Goal: Information Seeking & Learning: Compare options

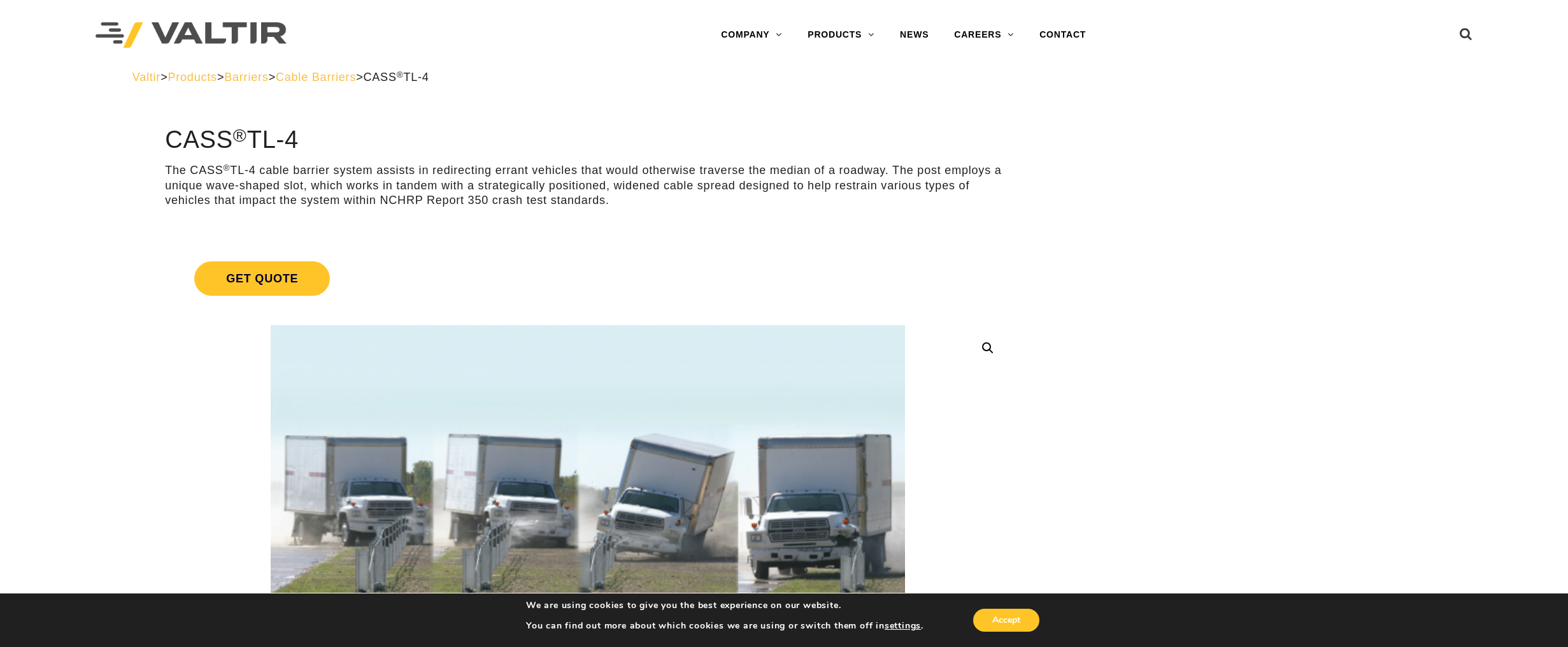
click at [347, 75] on span "Cable Barriers" at bounding box center [316, 77] width 81 height 12
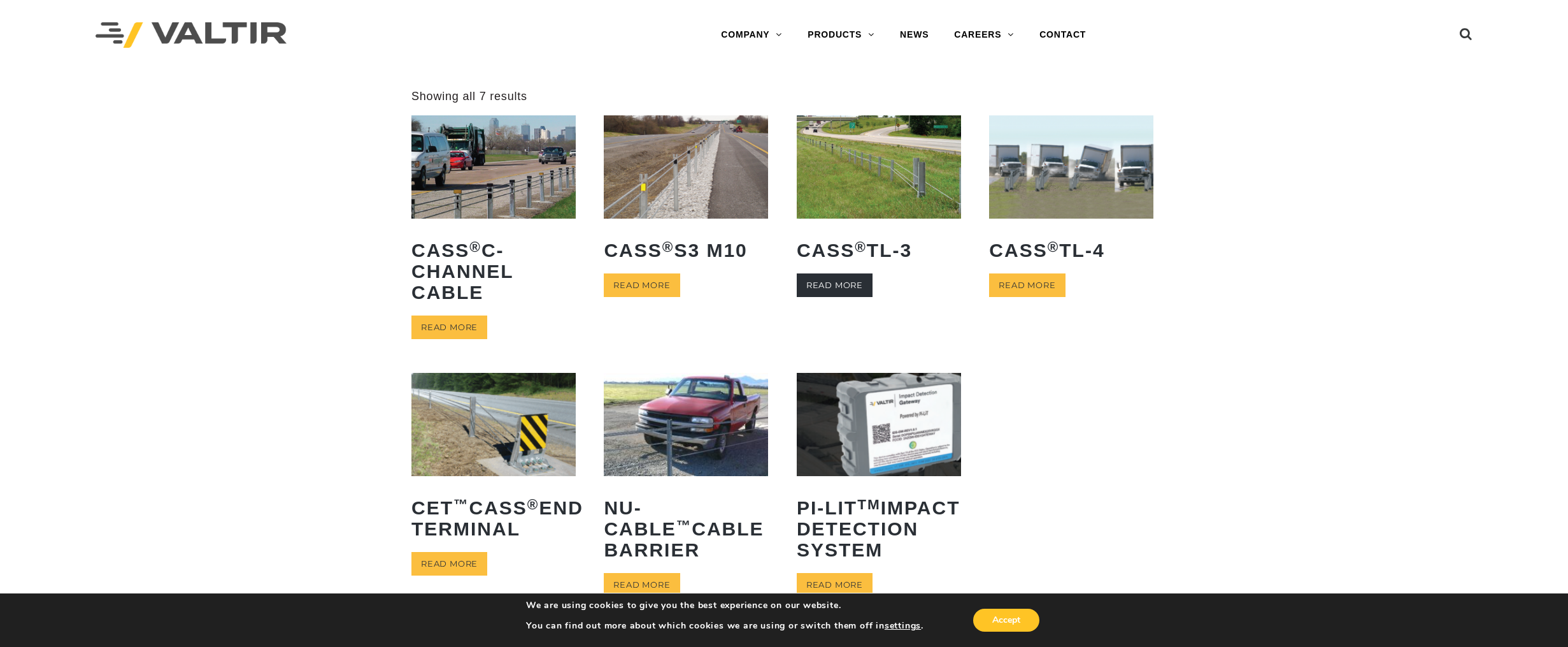
click at [818, 286] on link "Read more" at bounding box center [834, 285] width 76 height 24
click at [1050, 286] on link "Read more" at bounding box center [1027, 285] width 76 height 24
click at [850, 287] on link "Read more" at bounding box center [834, 285] width 76 height 24
click at [1014, 284] on link "Read more" at bounding box center [1027, 285] width 76 height 24
click at [637, 288] on link "Read more" at bounding box center [642, 285] width 76 height 24
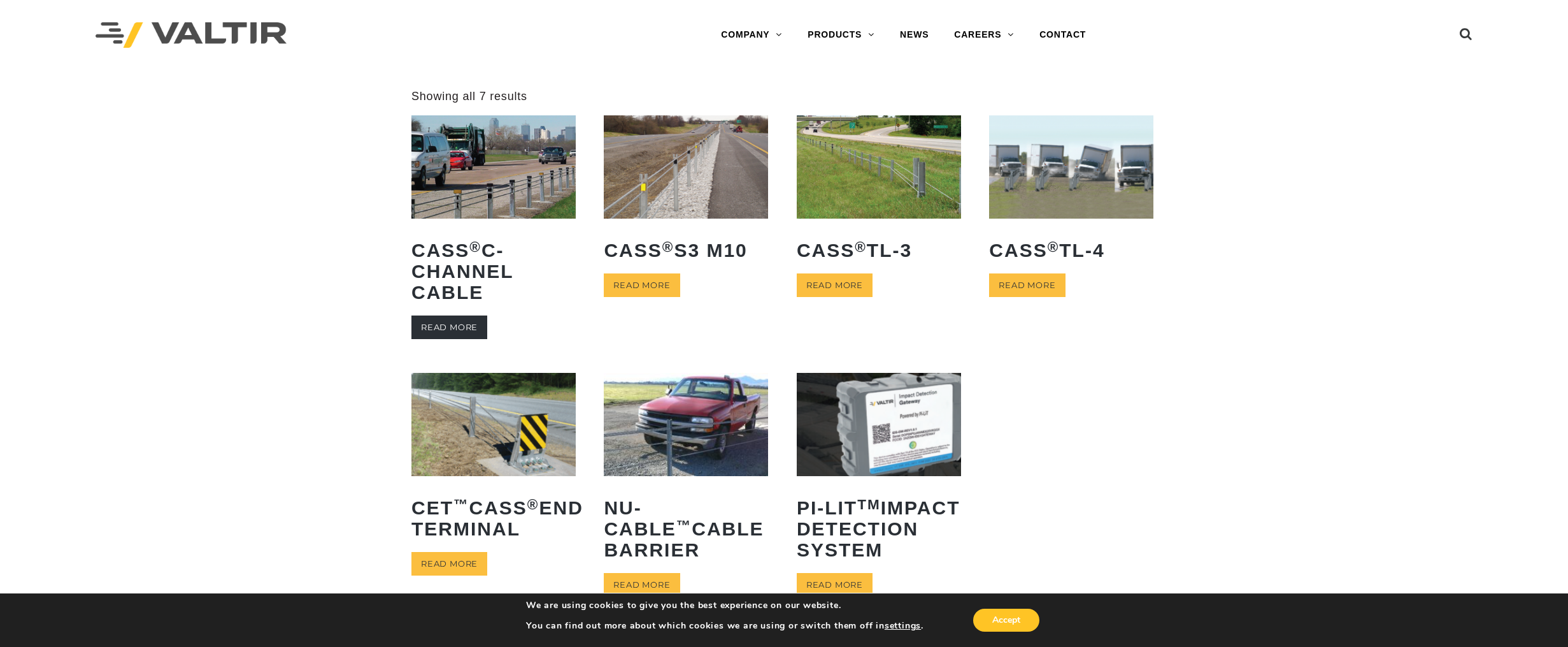
click at [435, 327] on link "Read more" at bounding box center [449, 327] width 76 height 24
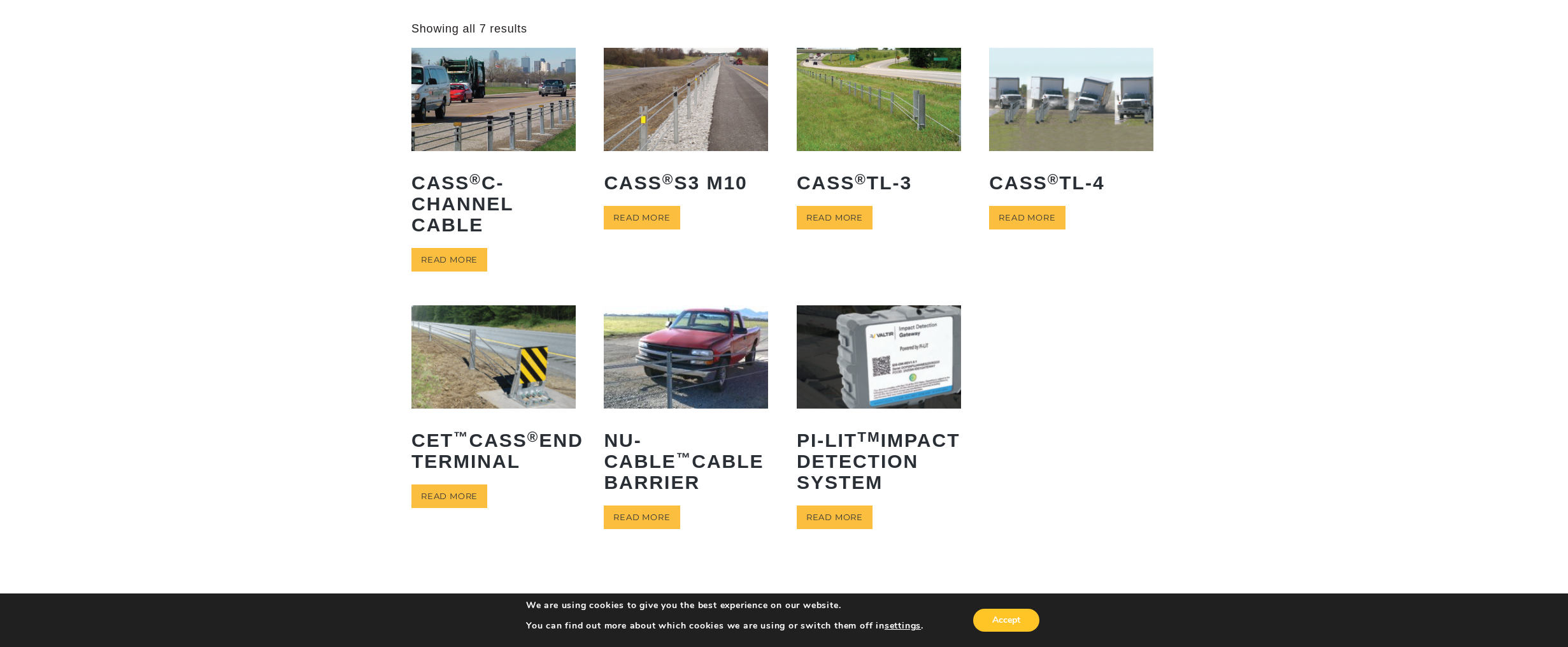
scroll to position [191, 0]
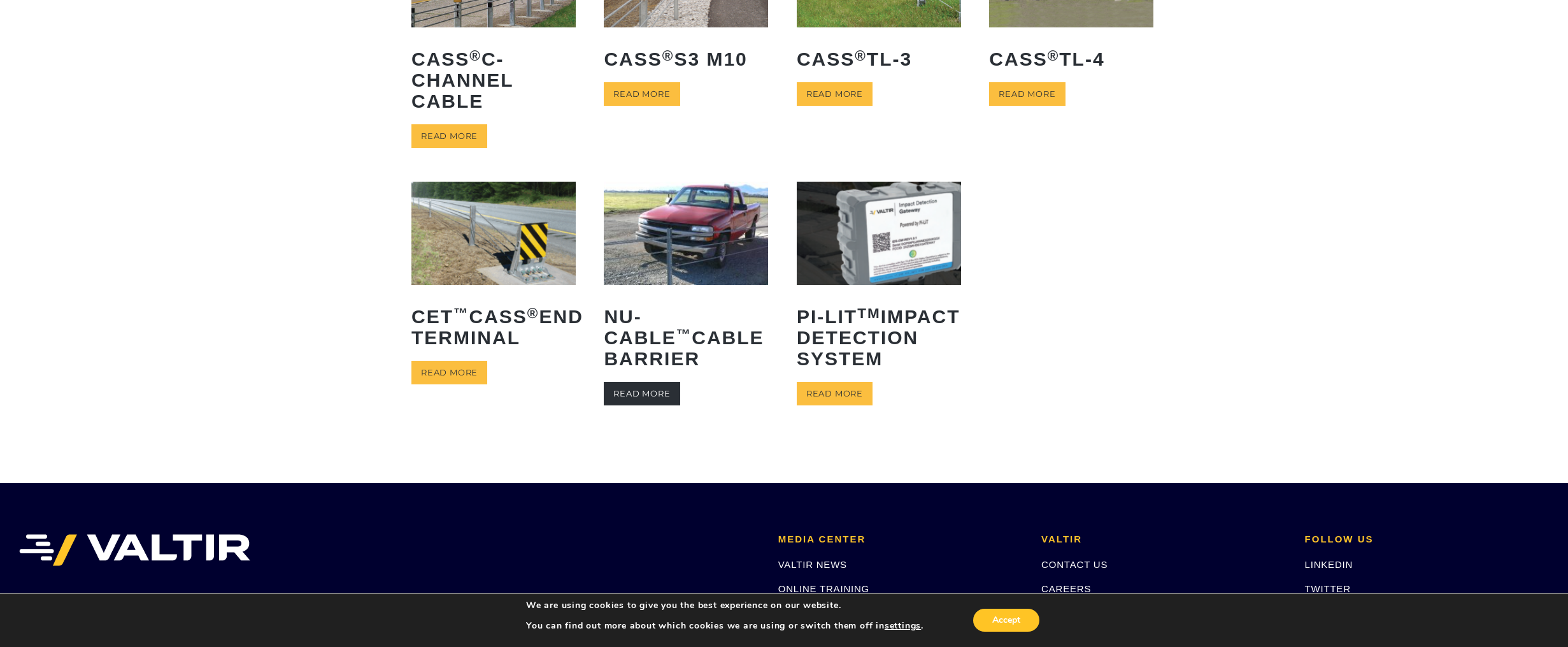
click at [633, 397] on link "Read more" at bounding box center [642, 393] width 76 height 24
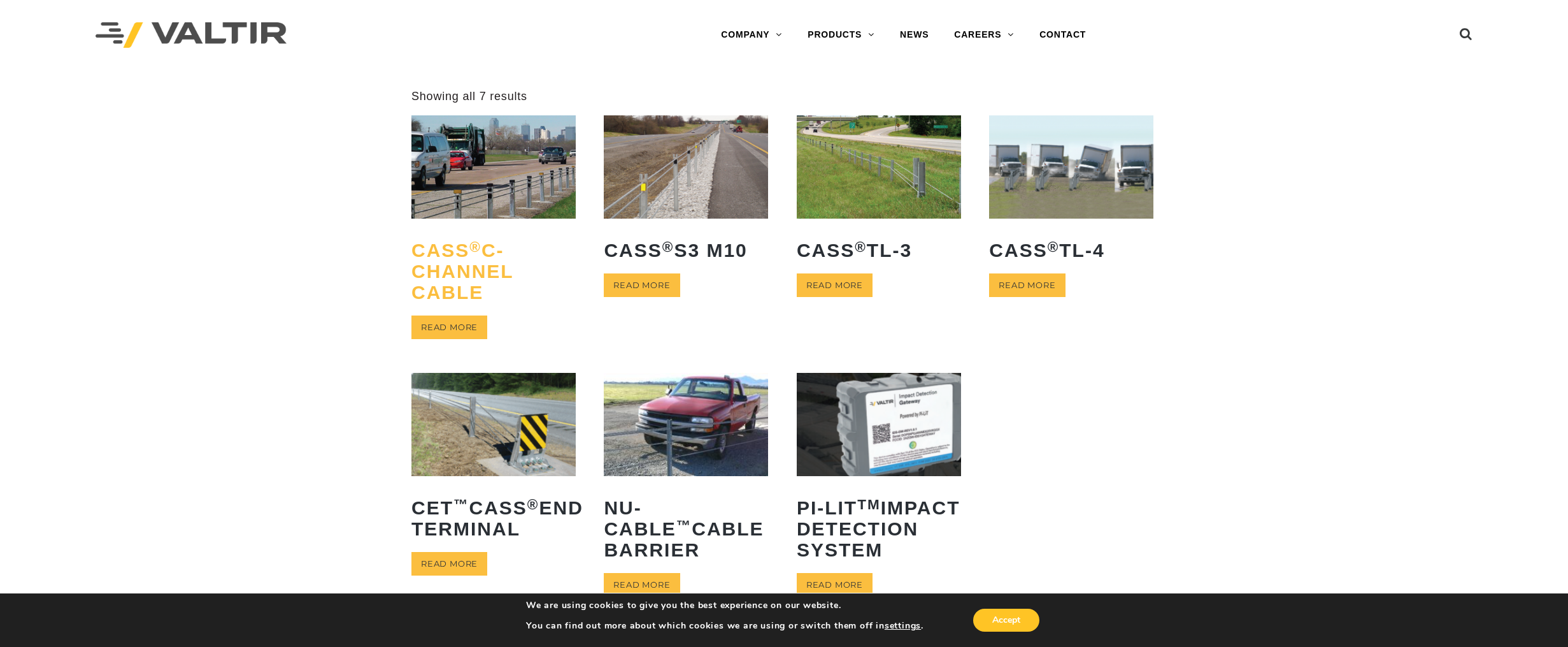
scroll to position [128, 0]
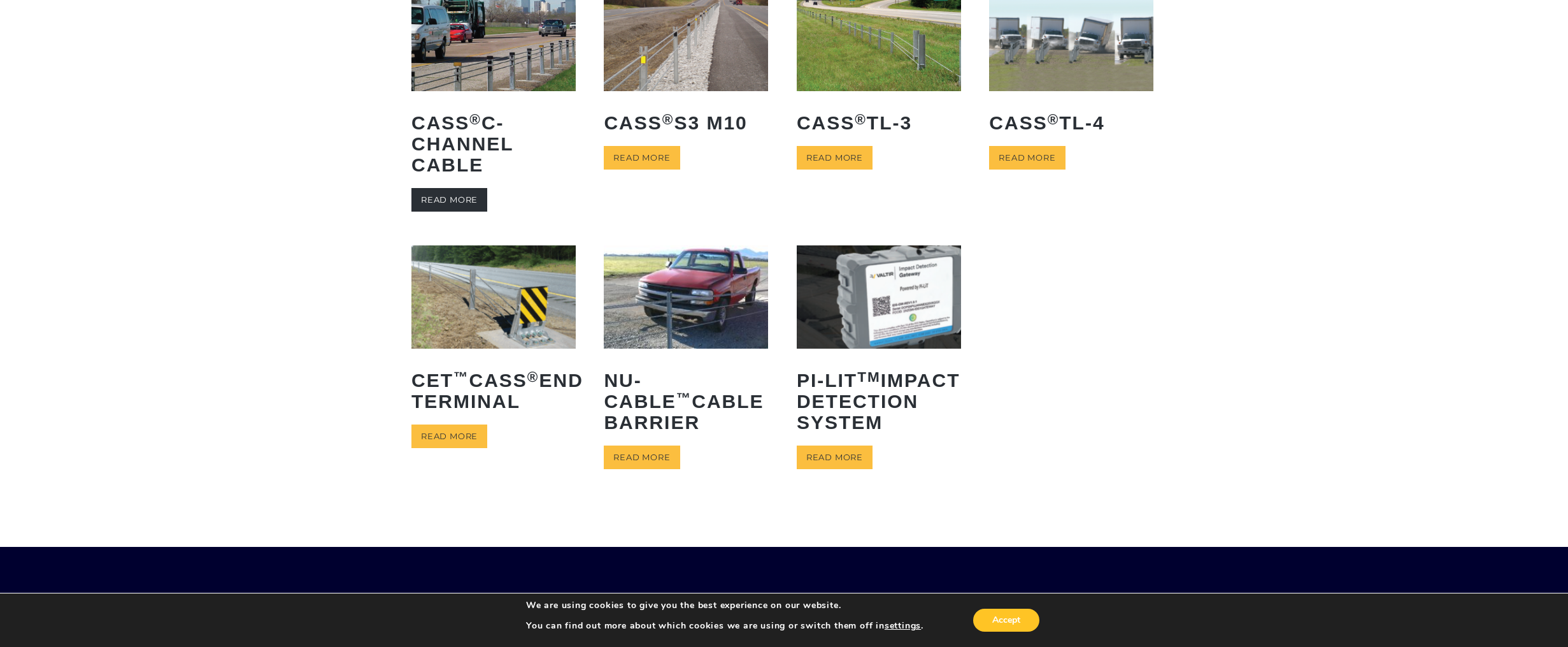
click at [448, 196] on link "Read more" at bounding box center [449, 199] width 76 height 24
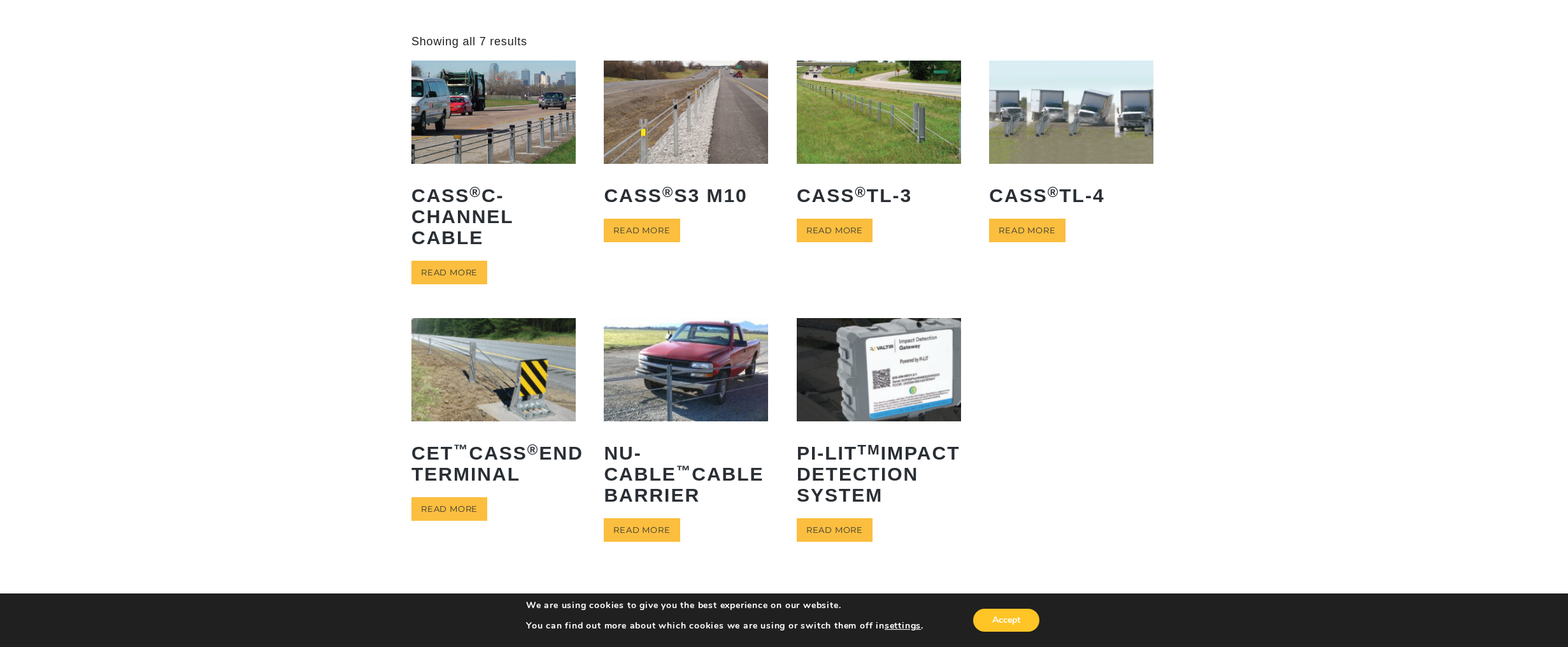
scroll to position [0, 0]
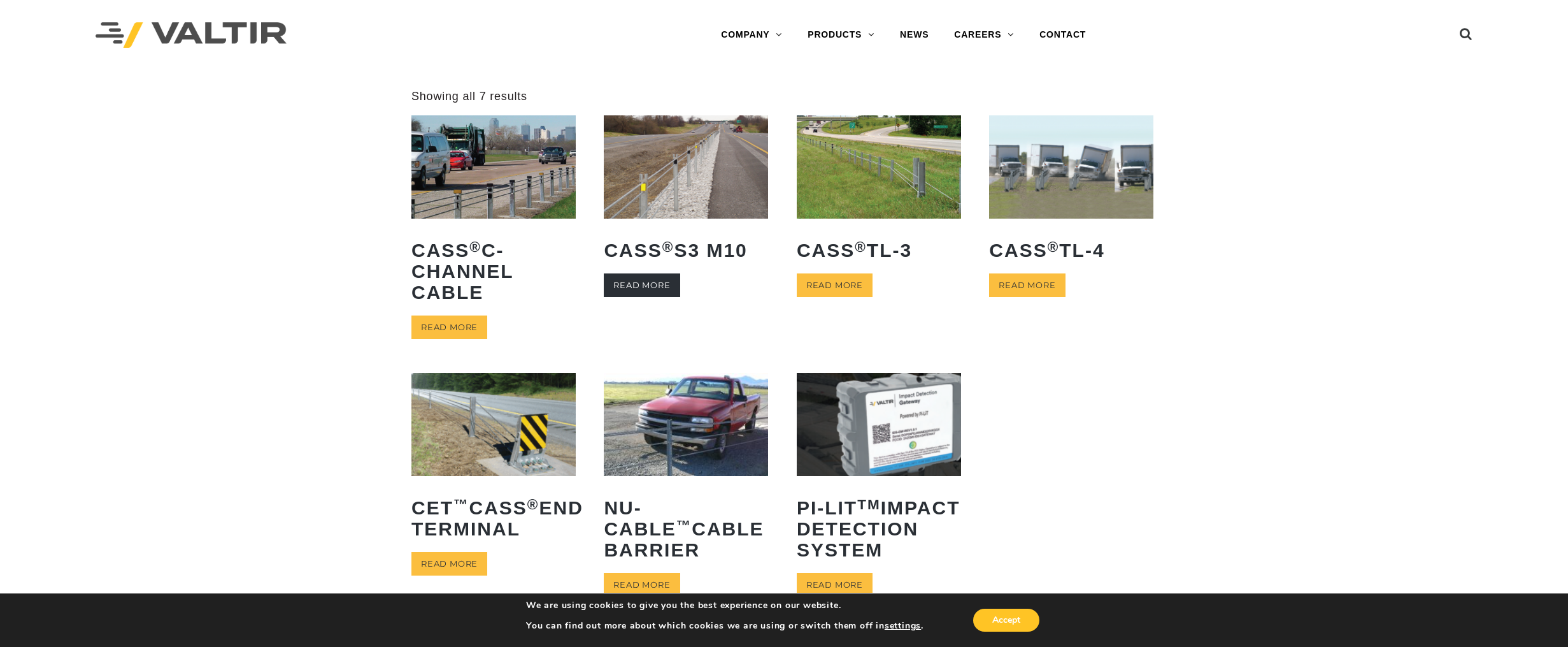
click at [641, 284] on link "Read more" at bounding box center [642, 285] width 76 height 24
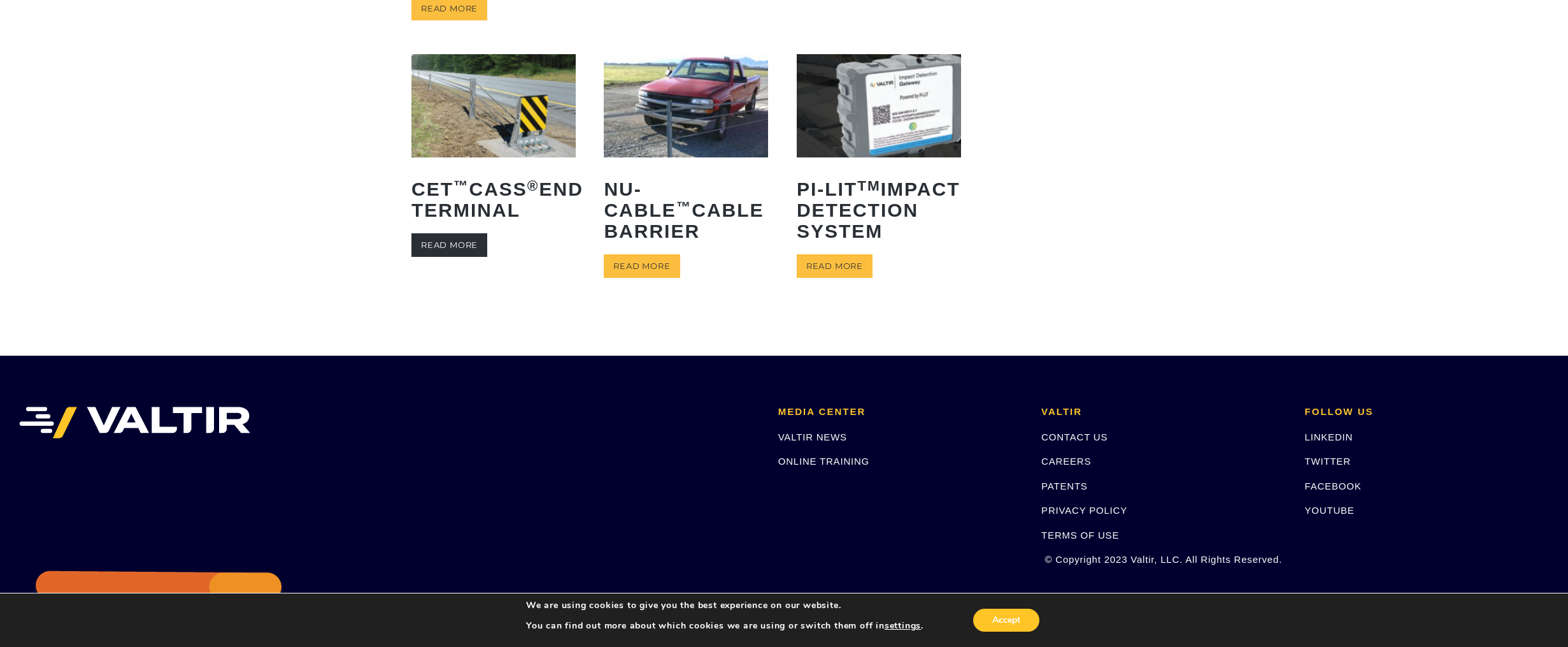
click at [442, 244] on link "Read more" at bounding box center [449, 244] width 76 height 24
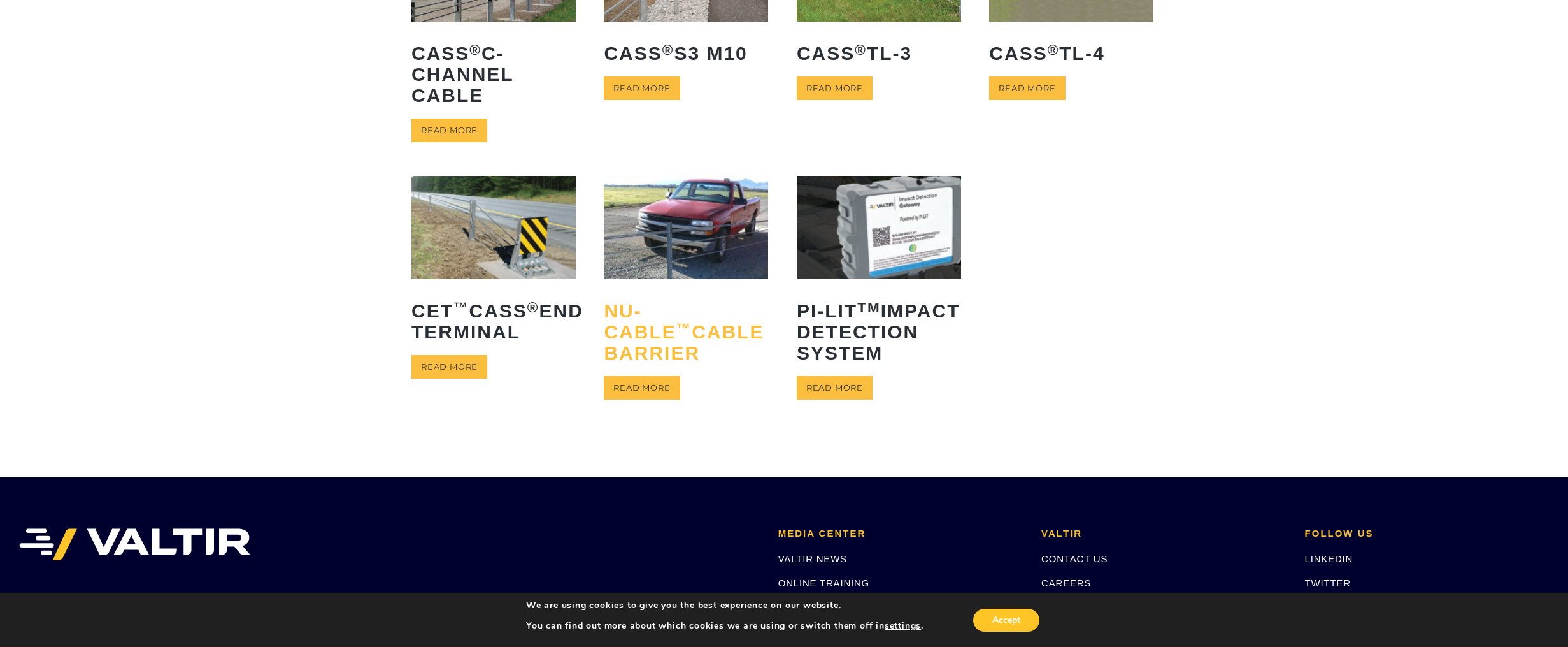
scroll to position [0, 0]
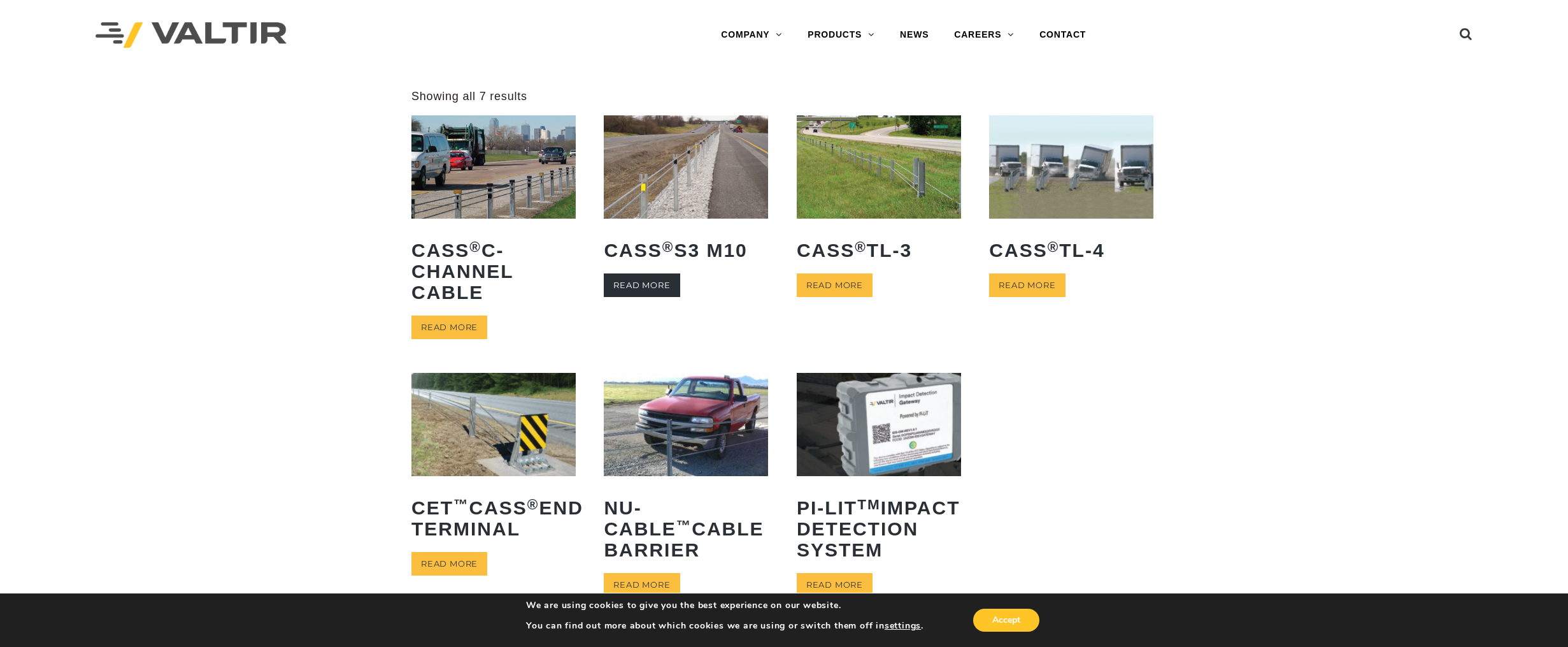
drag, startPoint x: 645, startPoint y: 289, endPoint x: 654, endPoint y: 294, distance: 10.3
click at [645, 289] on link "Read more" at bounding box center [642, 285] width 76 height 24
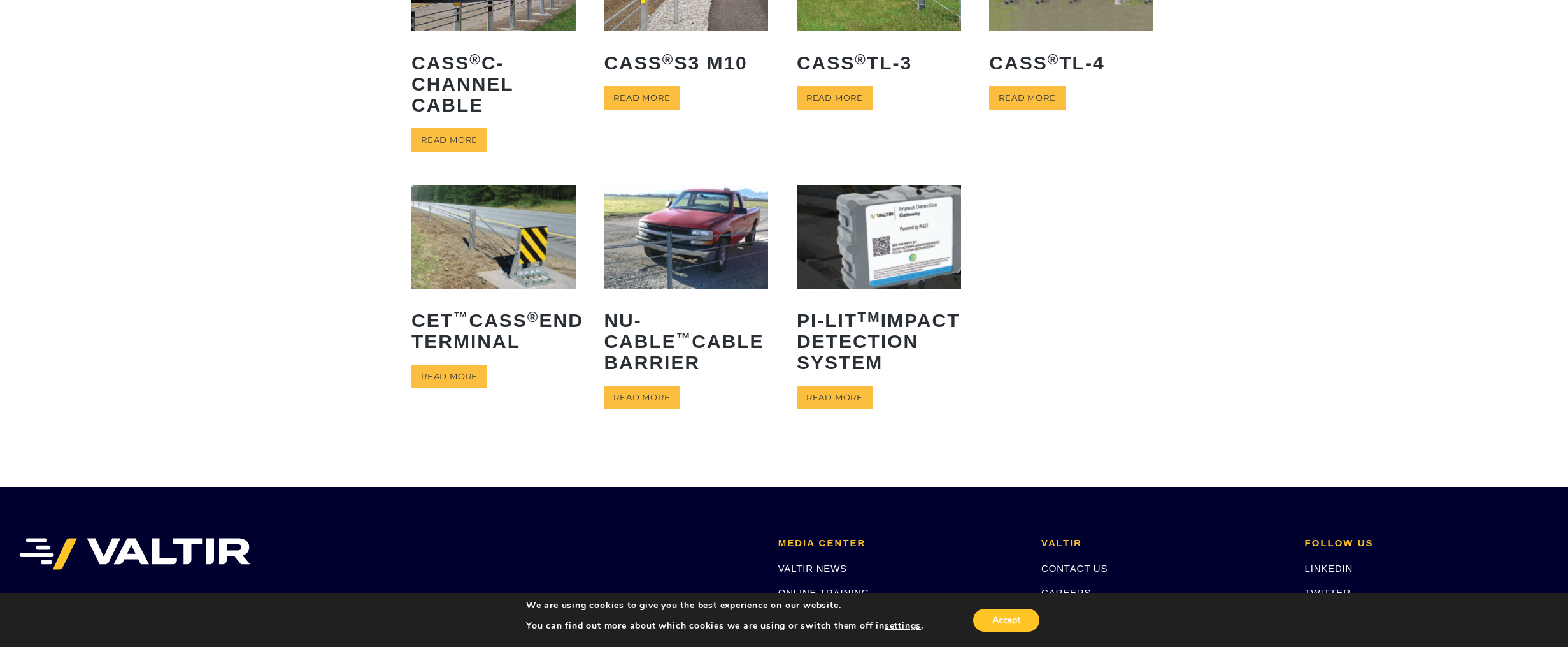
scroll to position [191, 0]
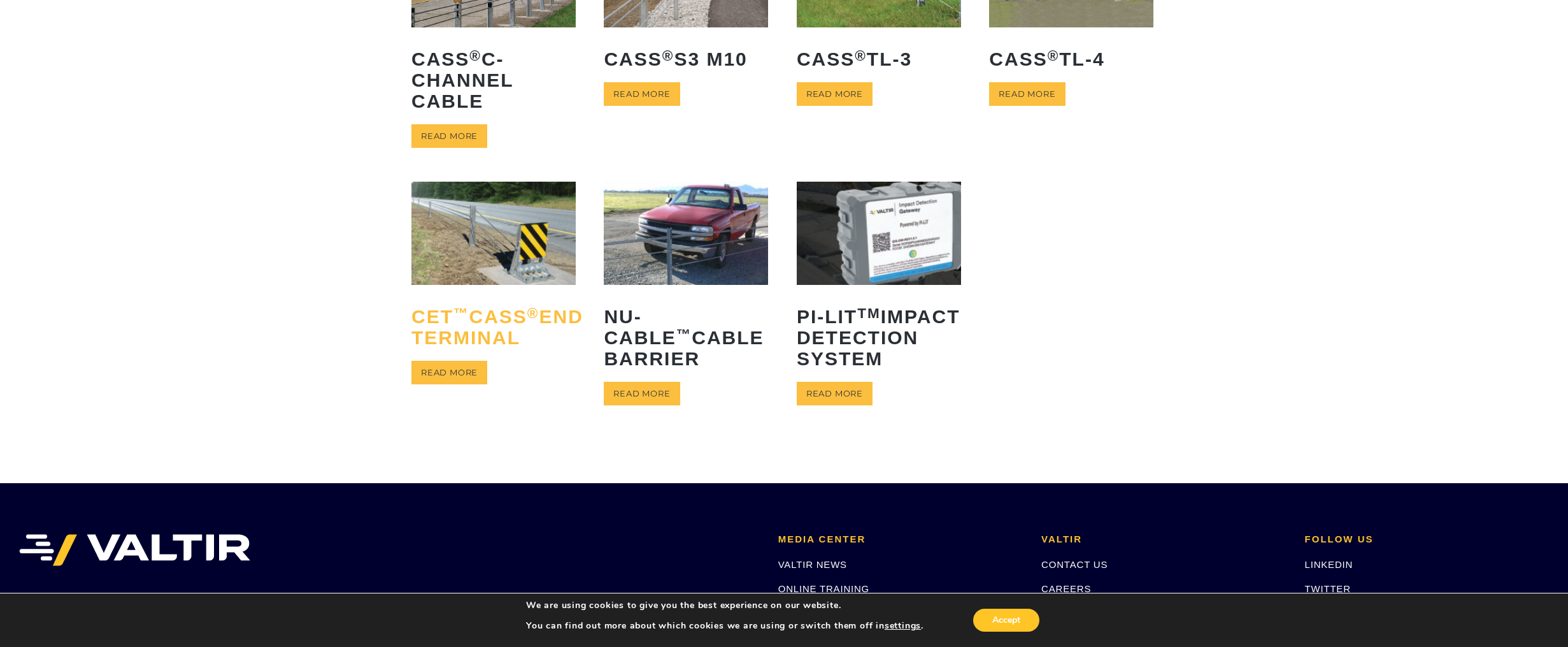
click at [485, 324] on h2 "CET ™ CASS ® End Terminal" at bounding box center [494, 327] width 165 height 61
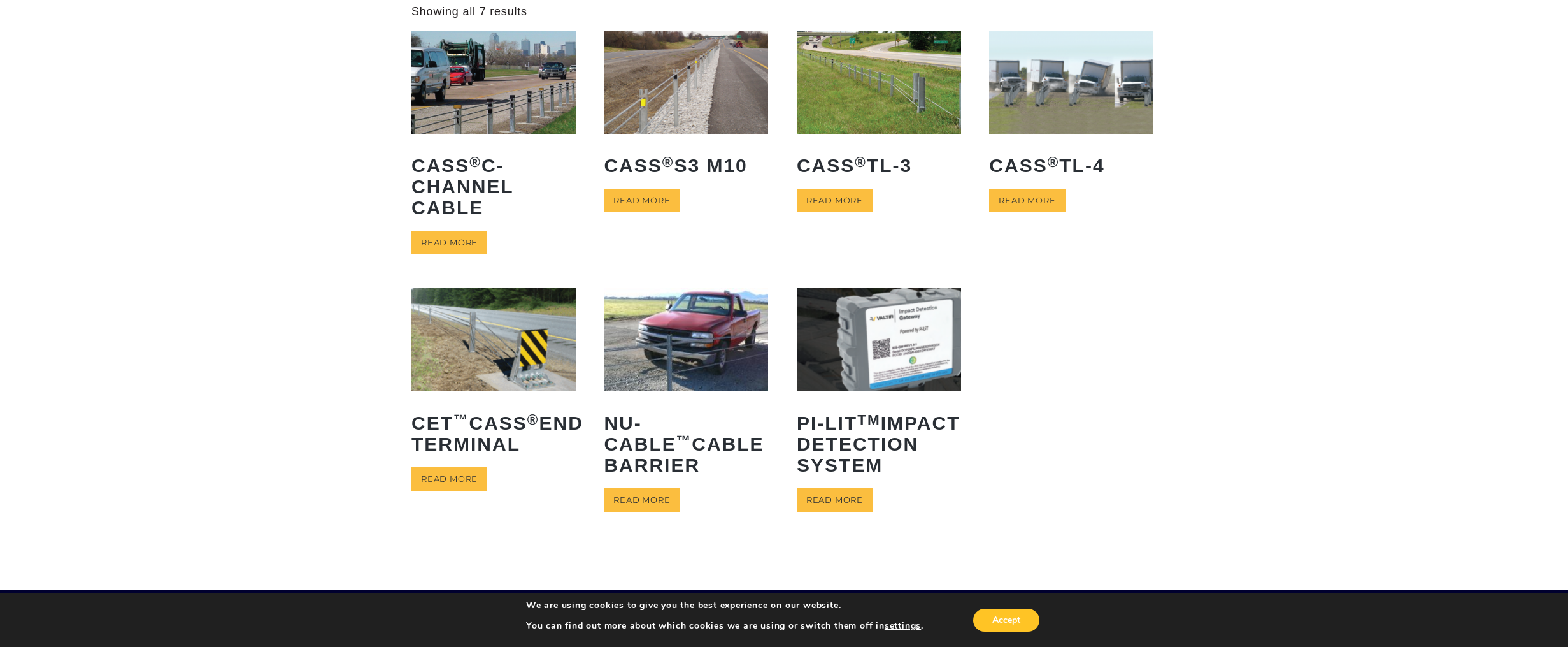
scroll to position [0, 0]
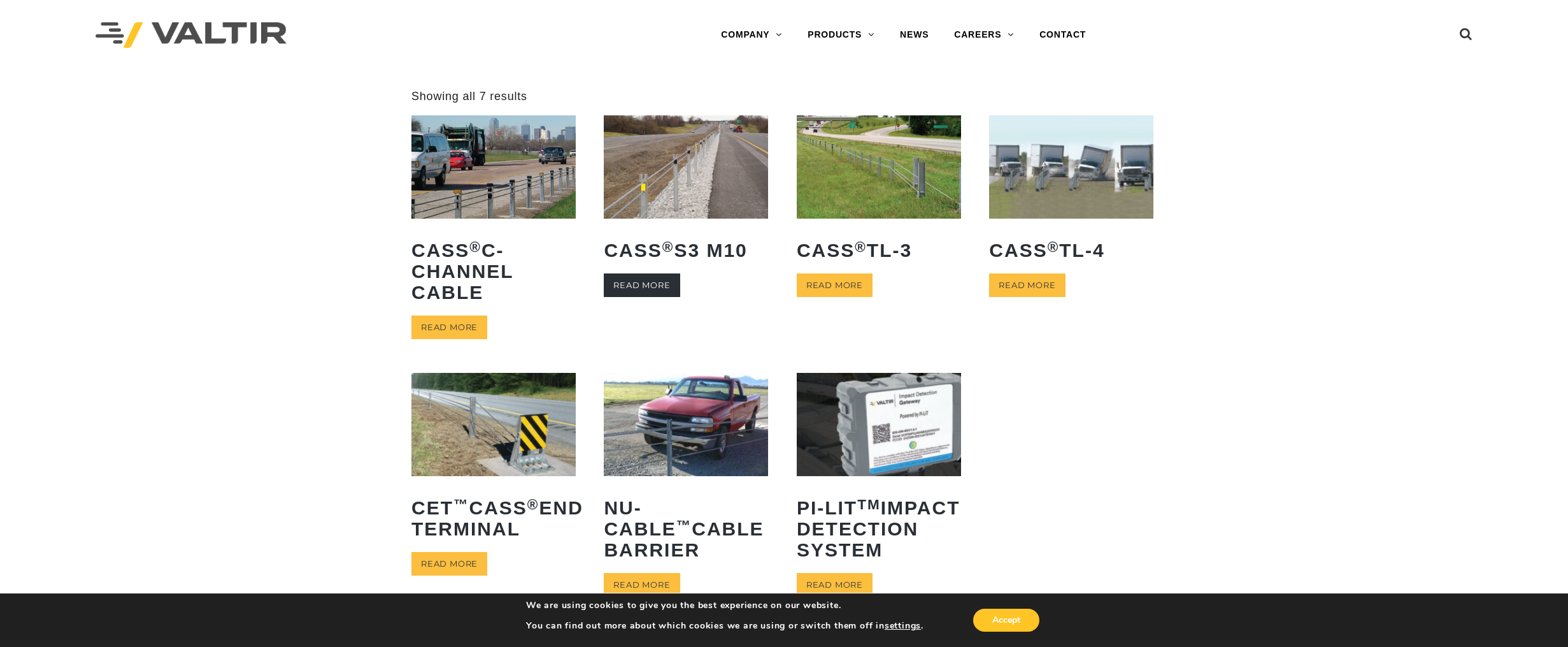
click at [661, 282] on link "Read more" at bounding box center [642, 285] width 76 height 24
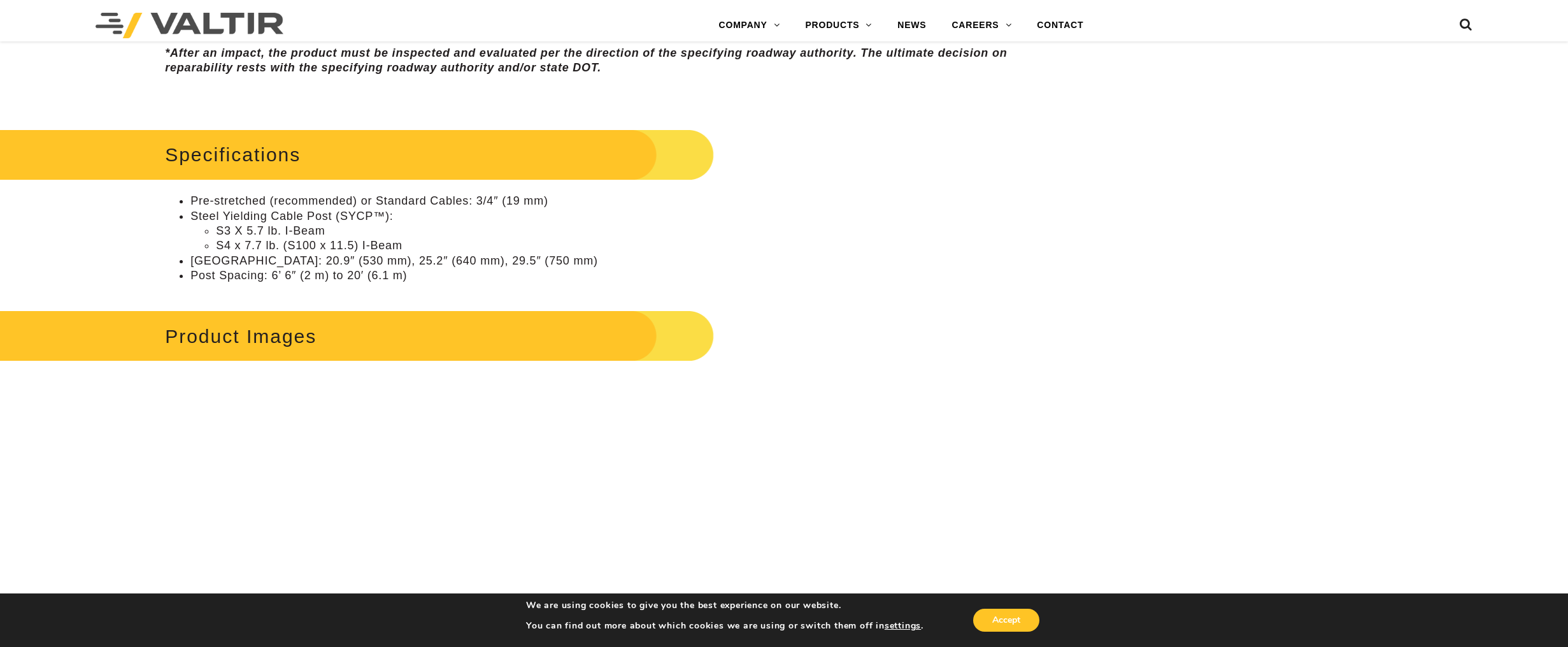
scroll to position [892, 0]
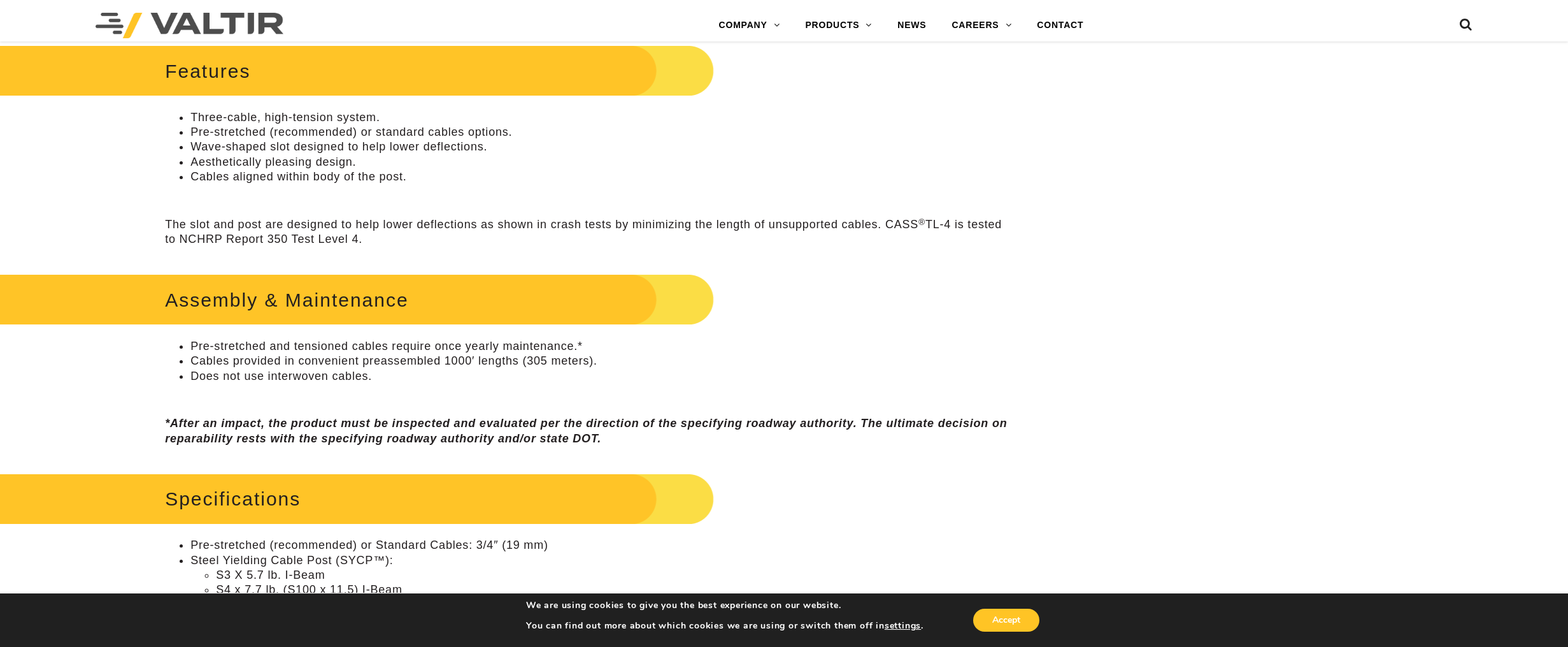
scroll to position [637, 0]
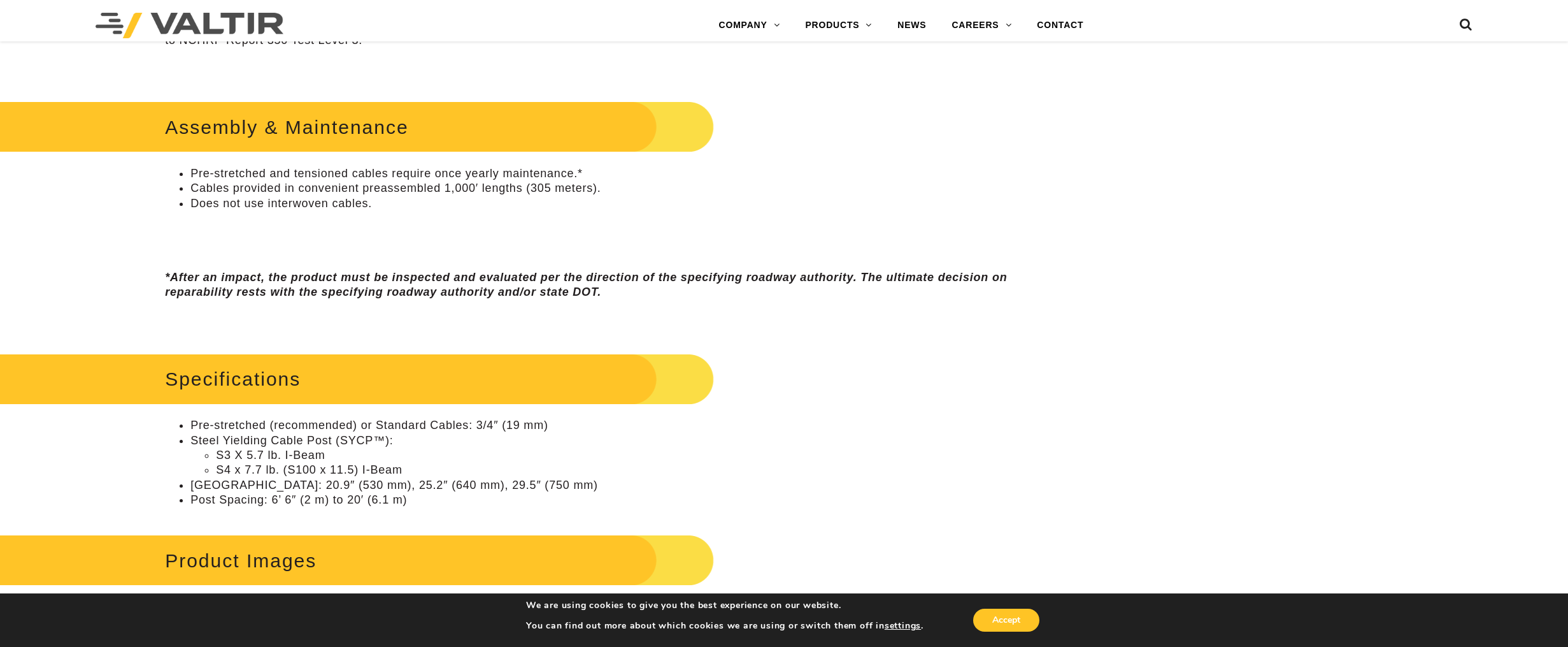
scroll to position [510, 0]
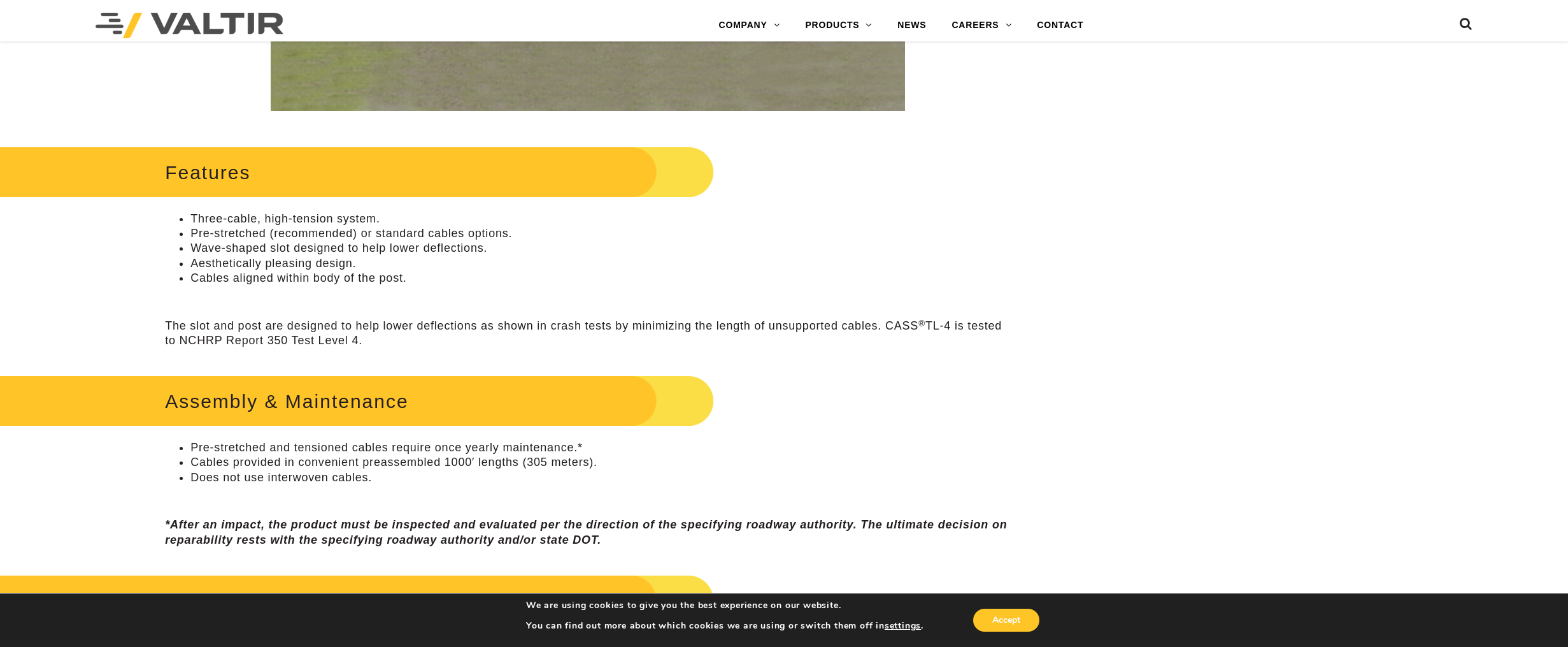
scroll to position [446, 0]
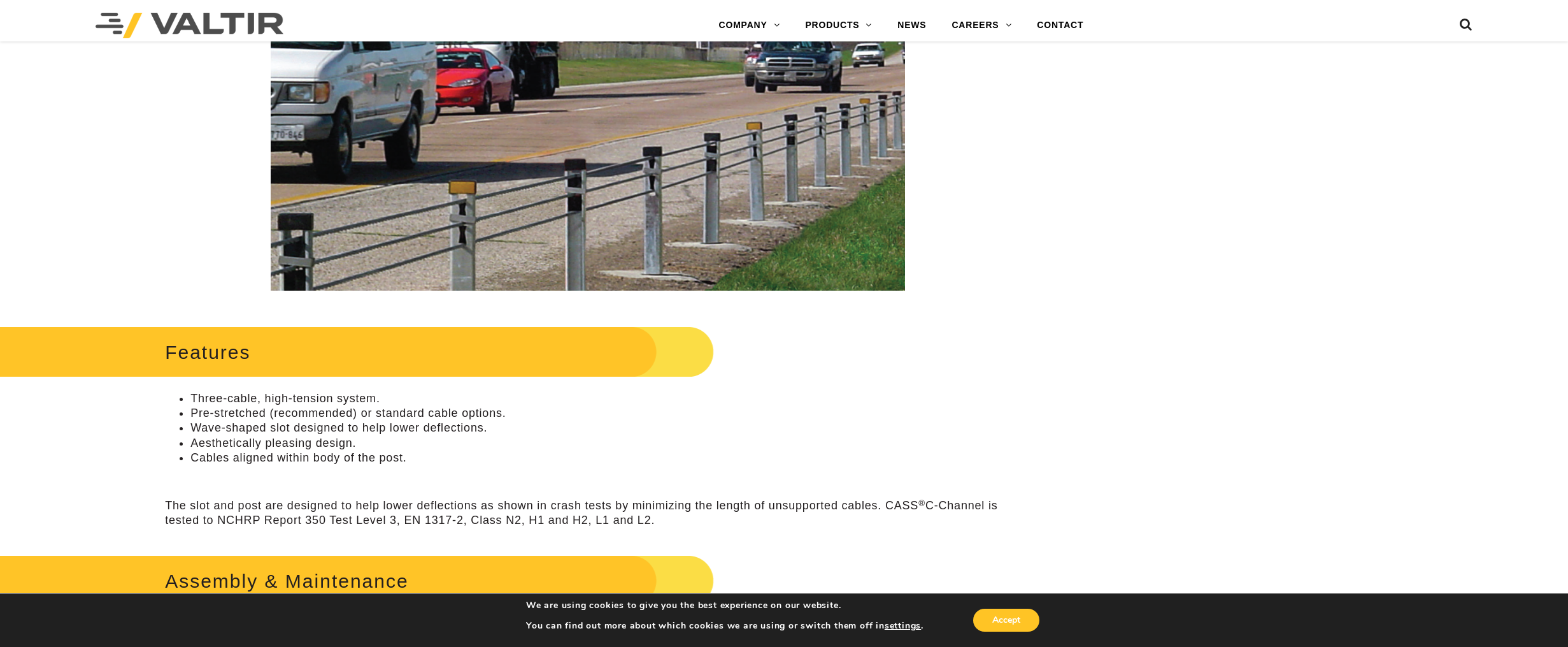
scroll to position [510, 0]
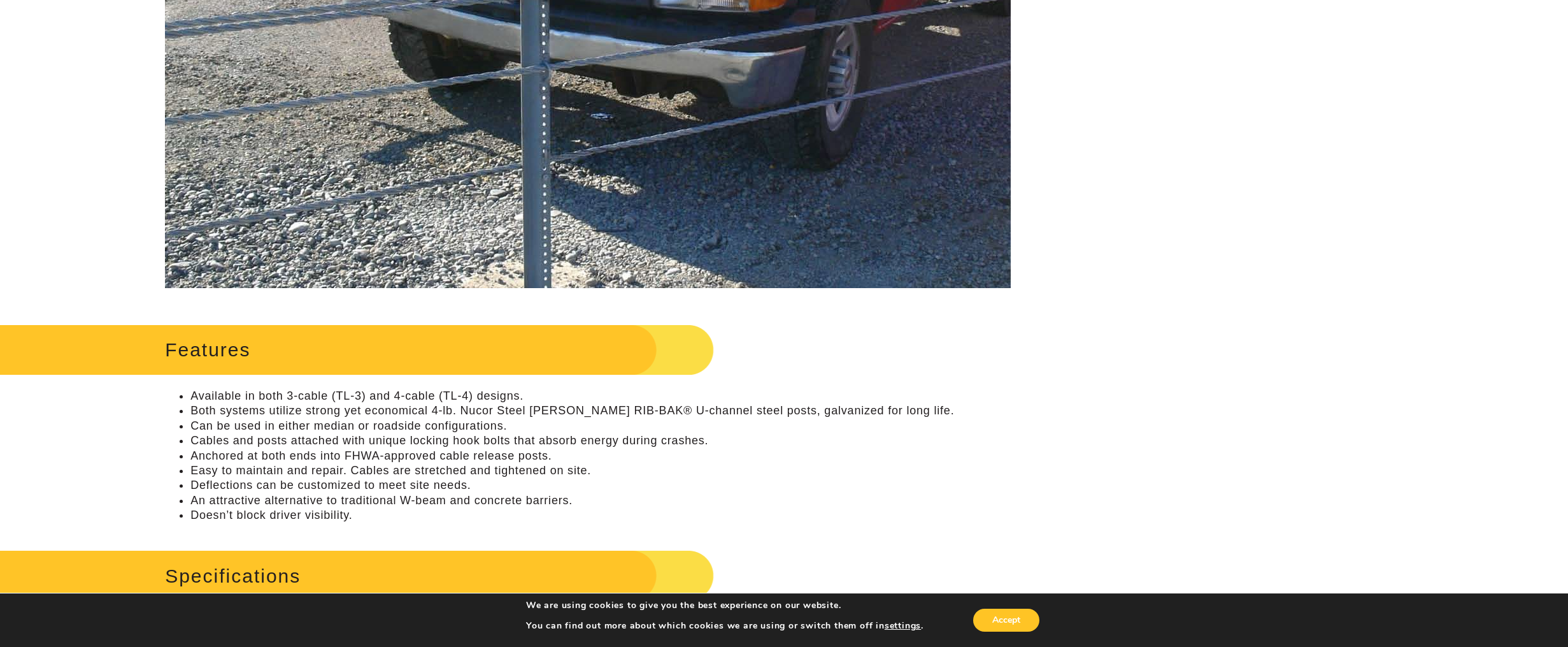
scroll to position [255, 0]
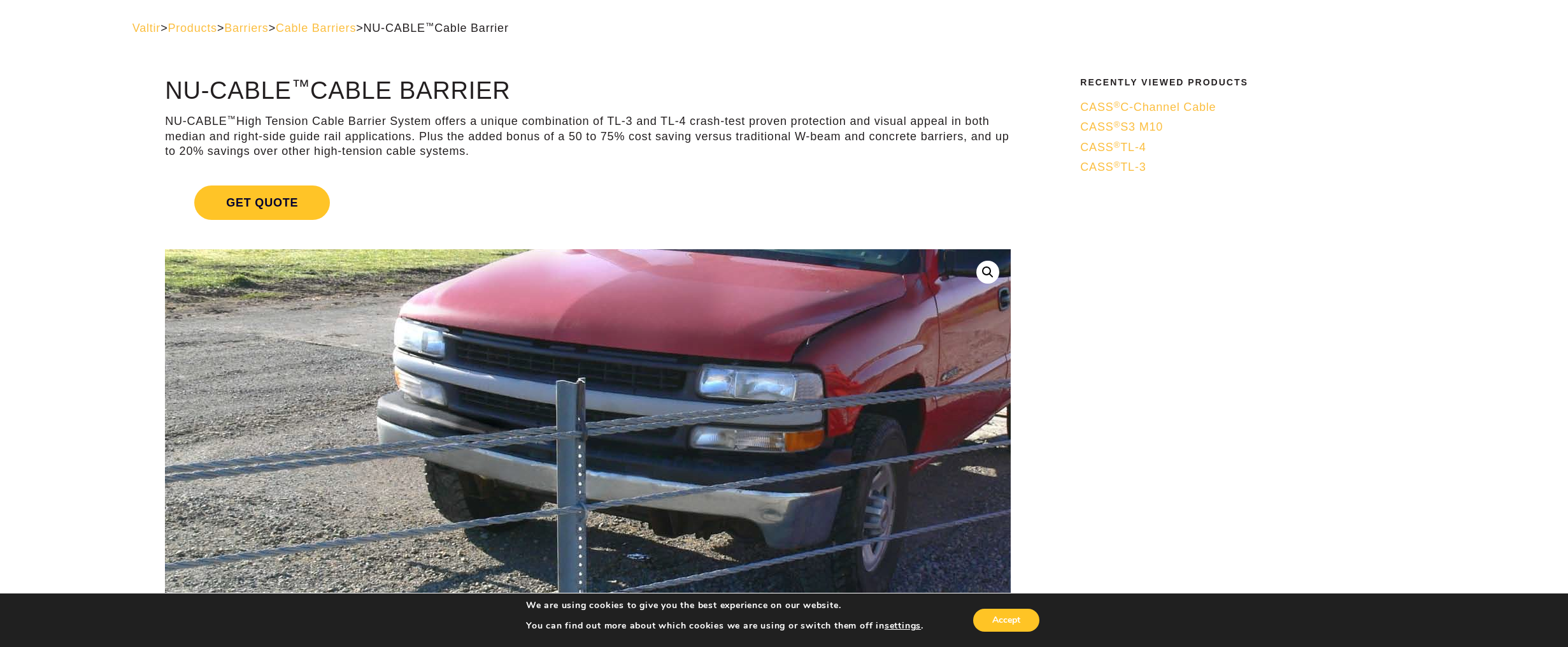
scroll to position [0, 0]
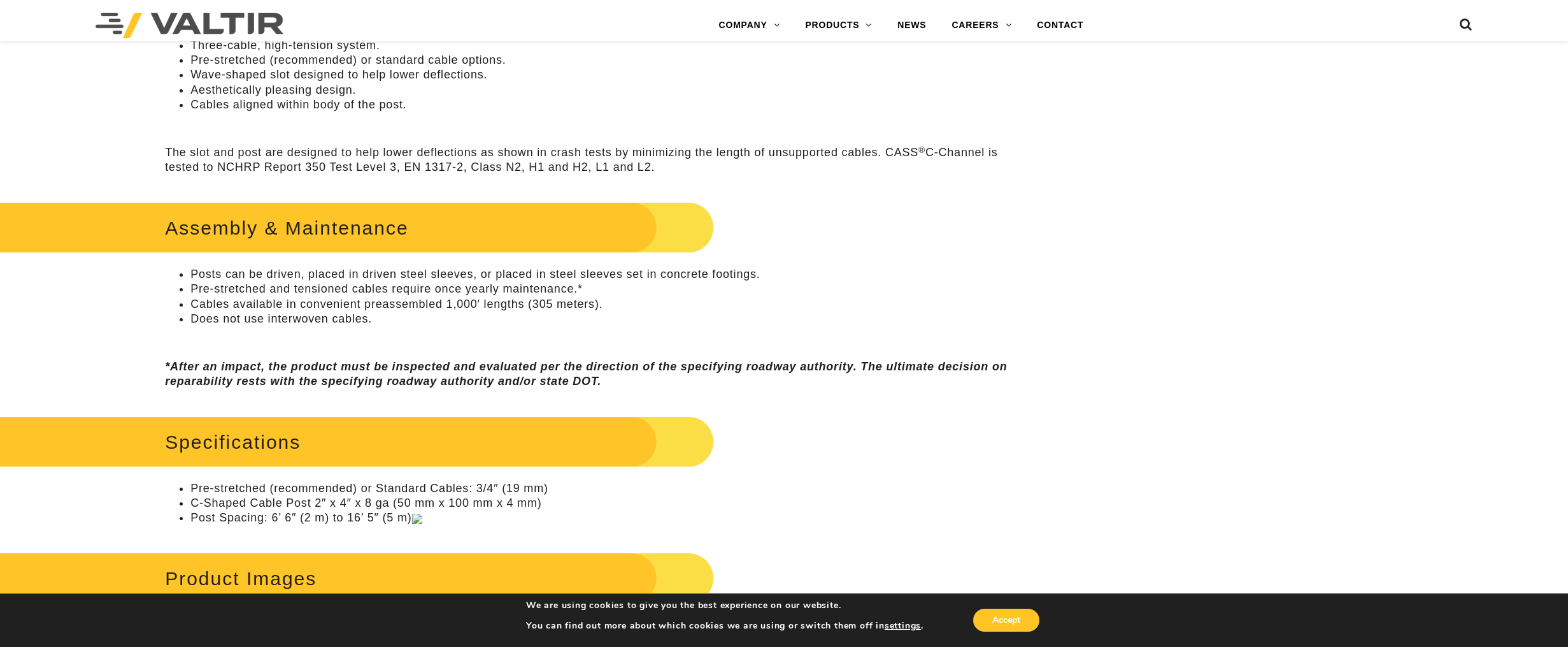
scroll to position [637, 0]
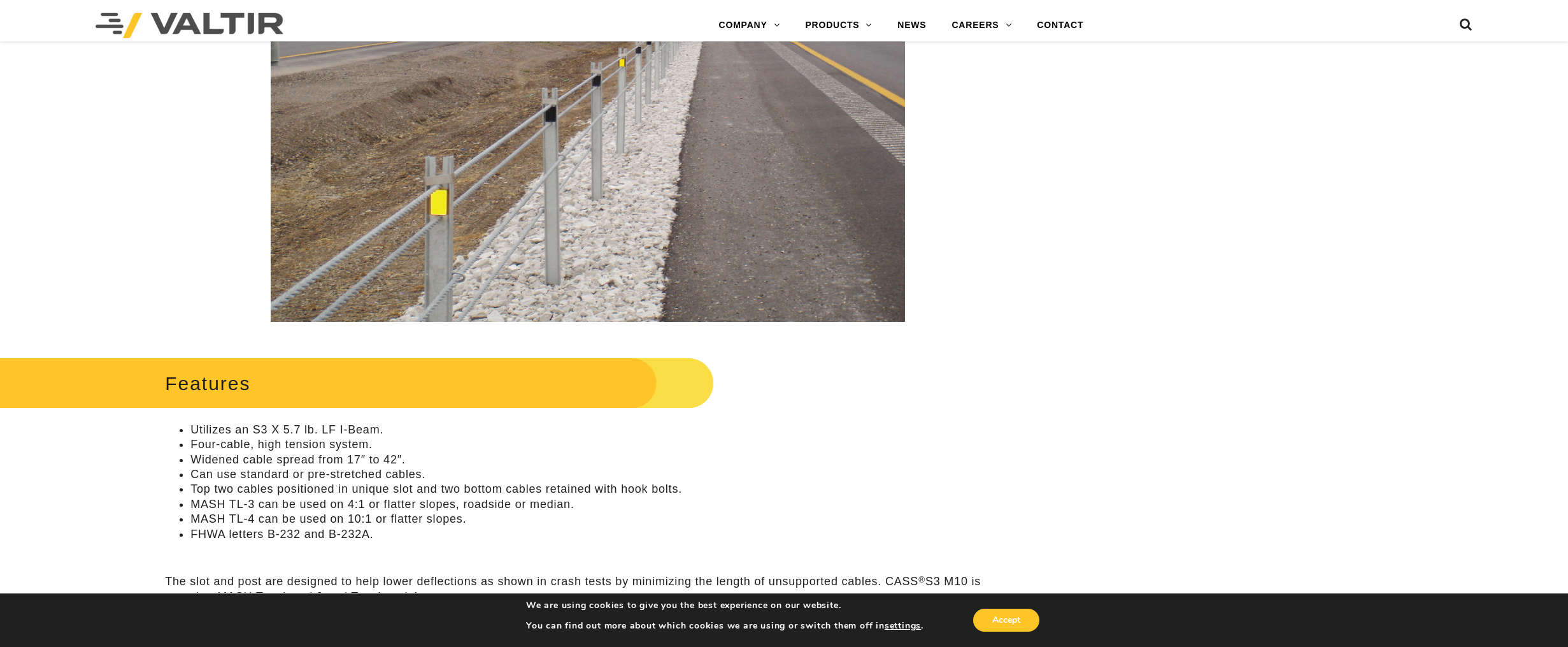
scroll to position [510, 0]
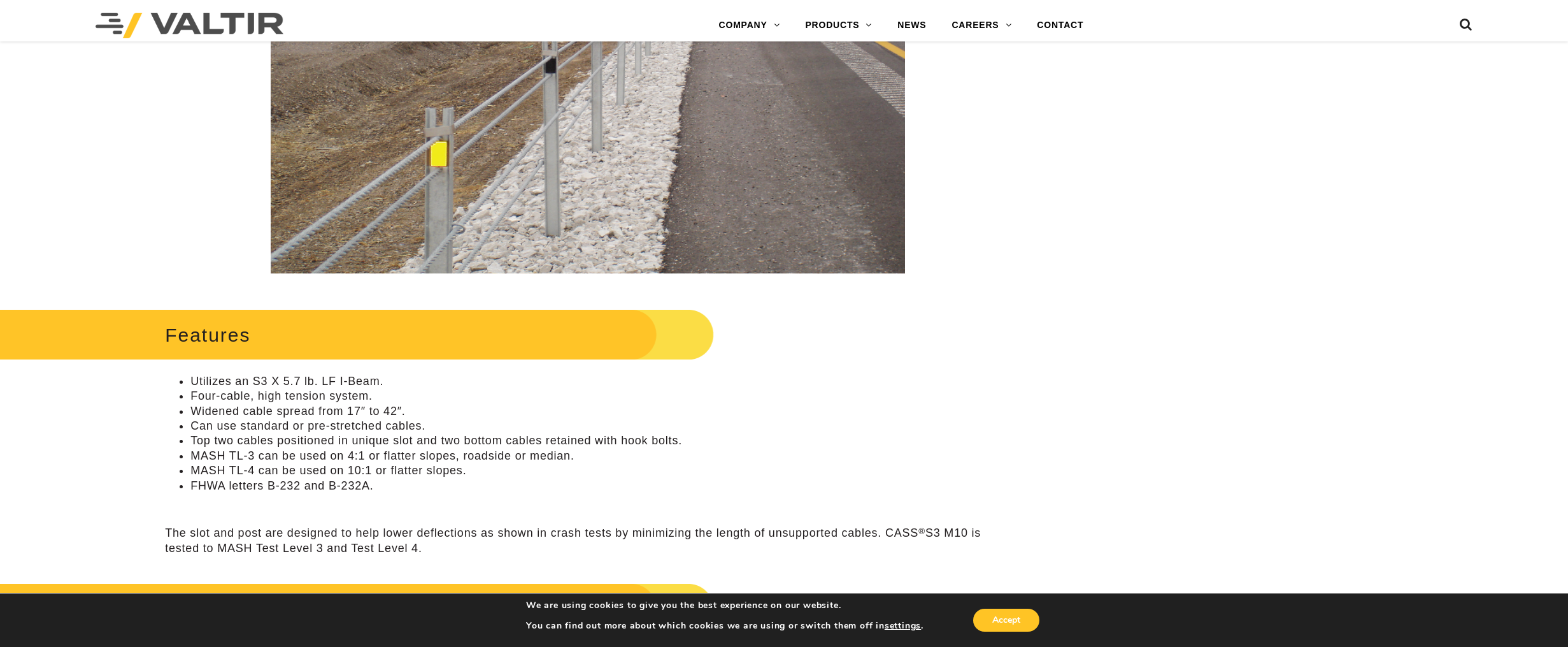
scroll to position [510, 0]
